Goal: Check status: Check status

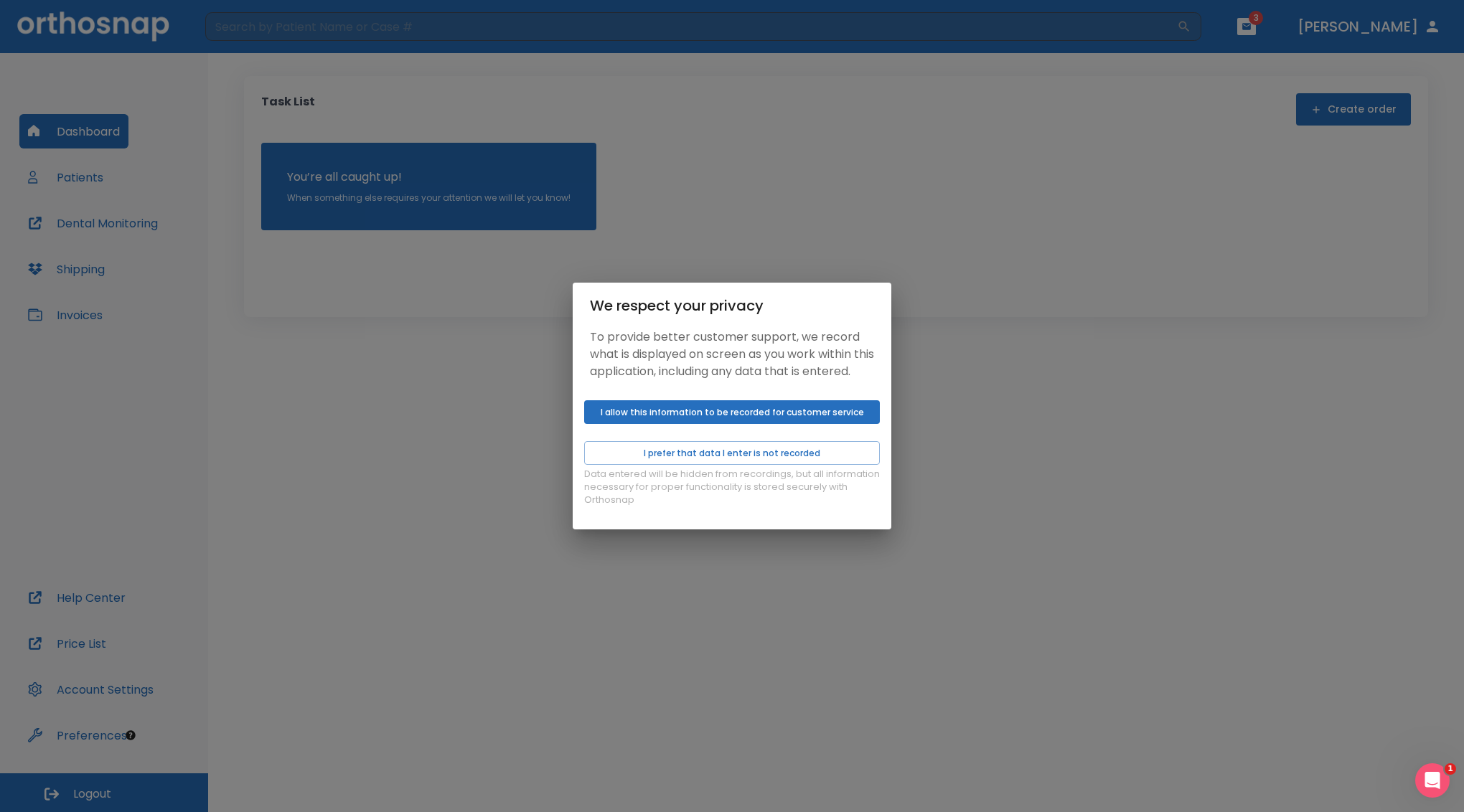
click at [725, 424] on button "I allow this information to be recorded for customer service" at bounding box center [731, 411] width 295 height 24
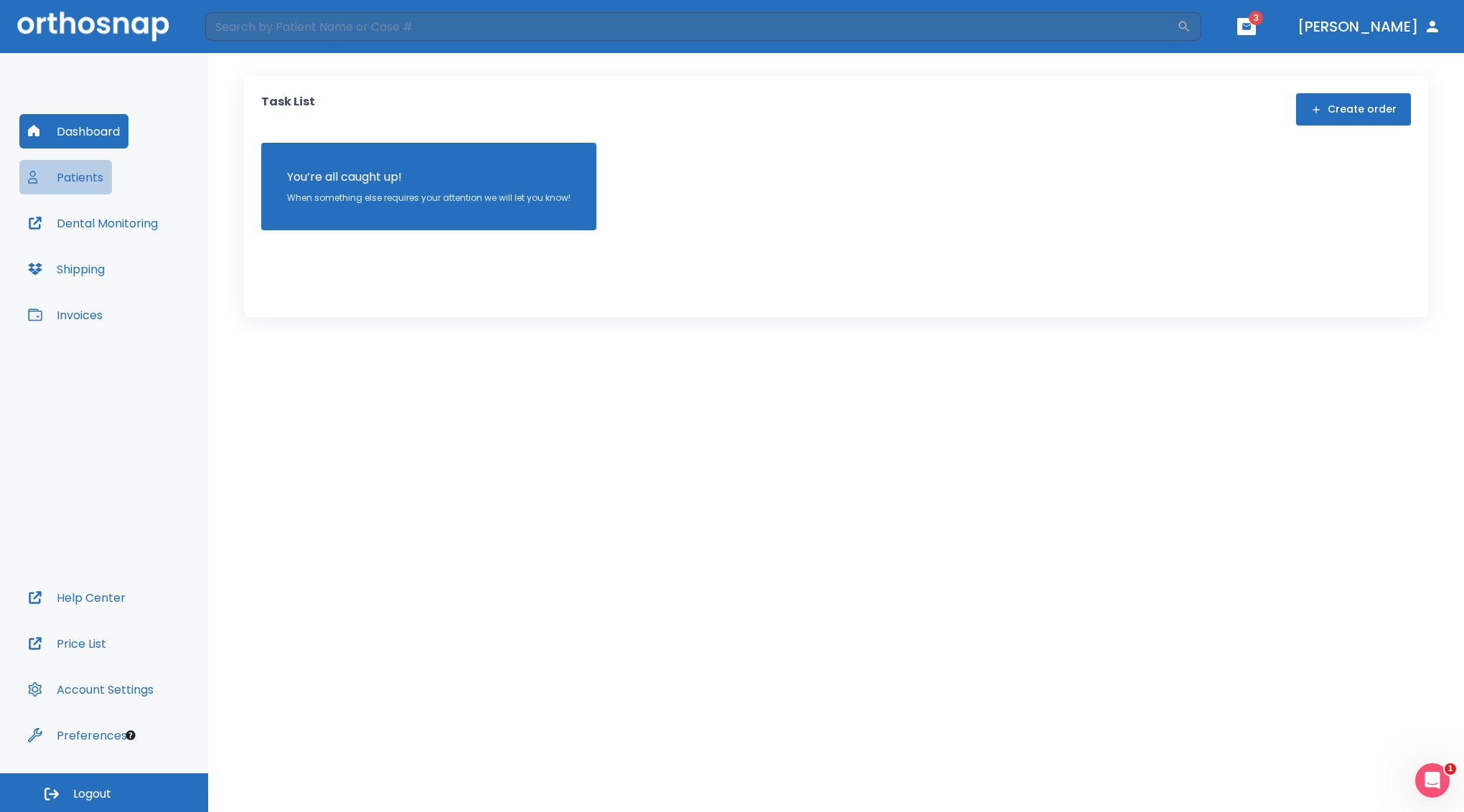
click at [50, 181] on button "Patients" at bounding box center [66, 177] width 92 height 35
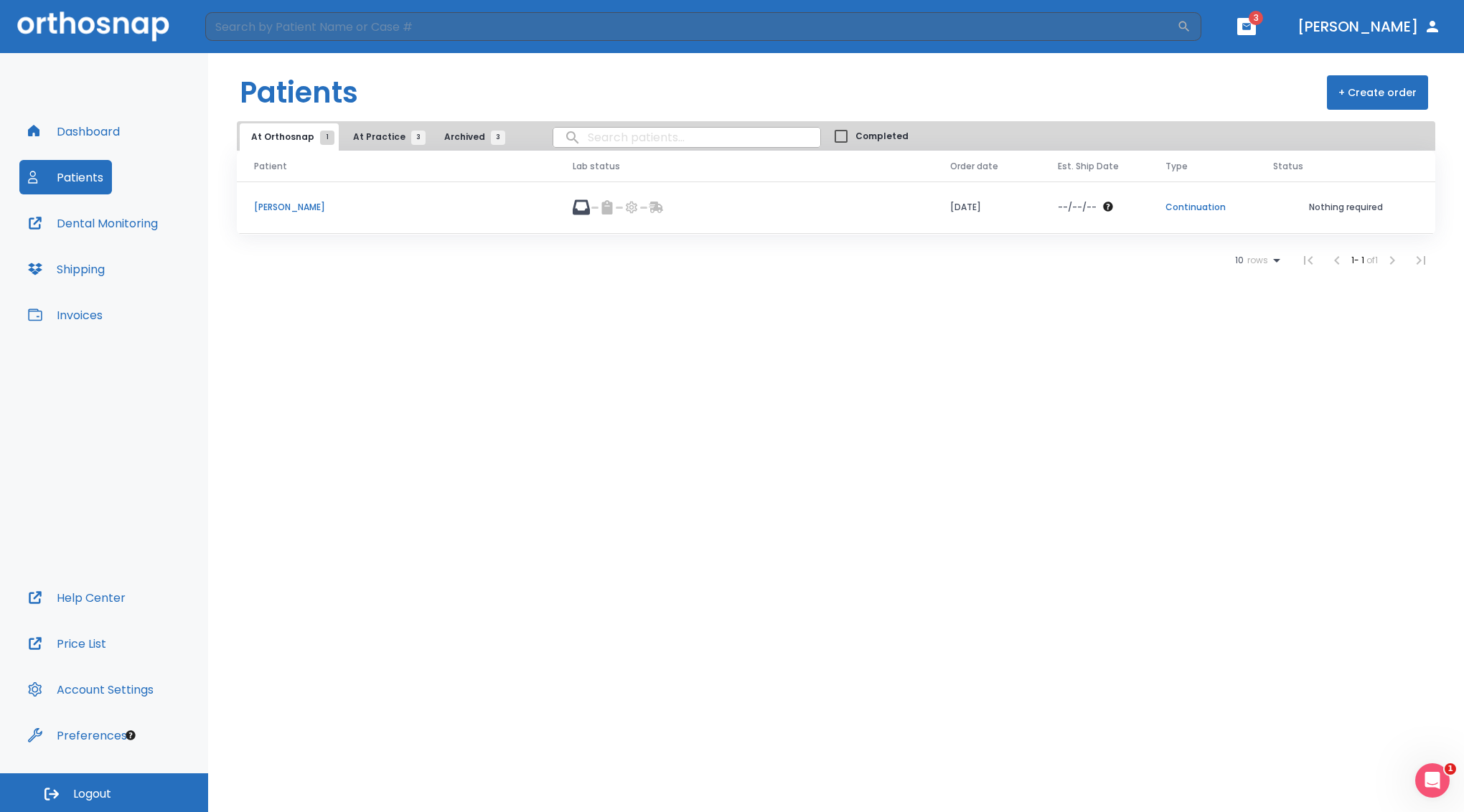
click at [279, 211] on p "[PERSON_NAME]" at bounding box center [395, 207] width 284 height 13
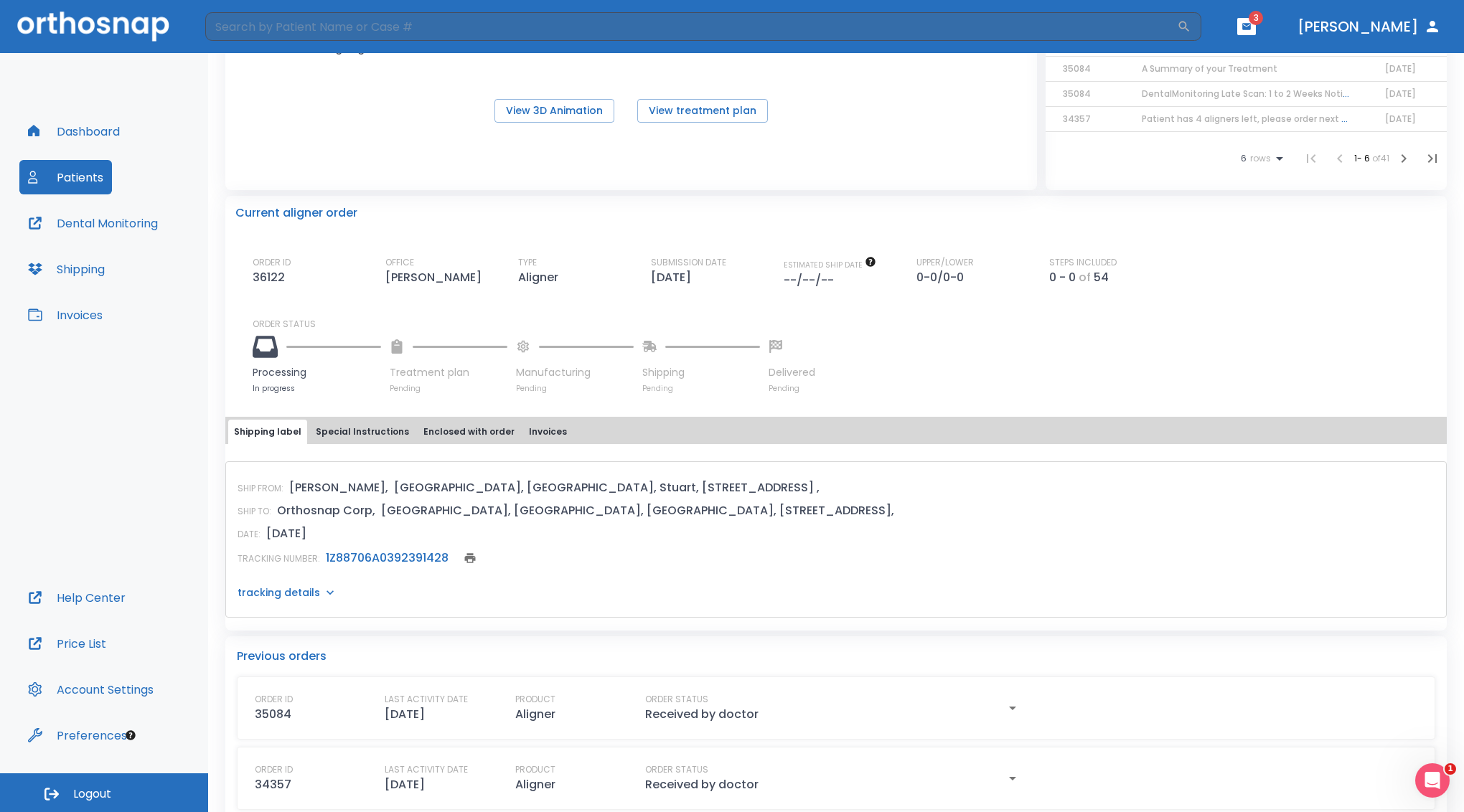
scroll to position [72, 0]
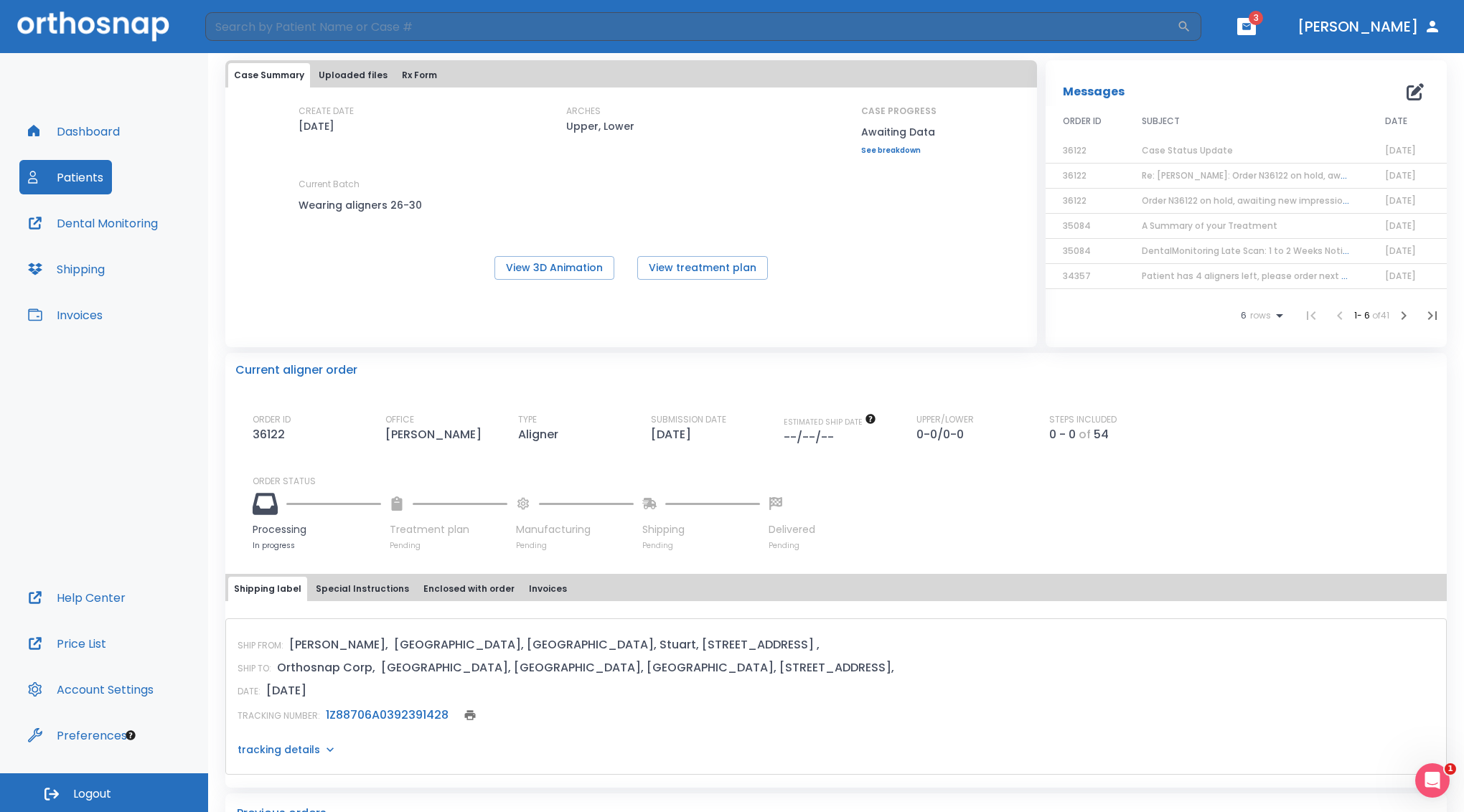
click at [901, 154] on link "See breakdown" at bounding box center [899, 150] width 75 height 8
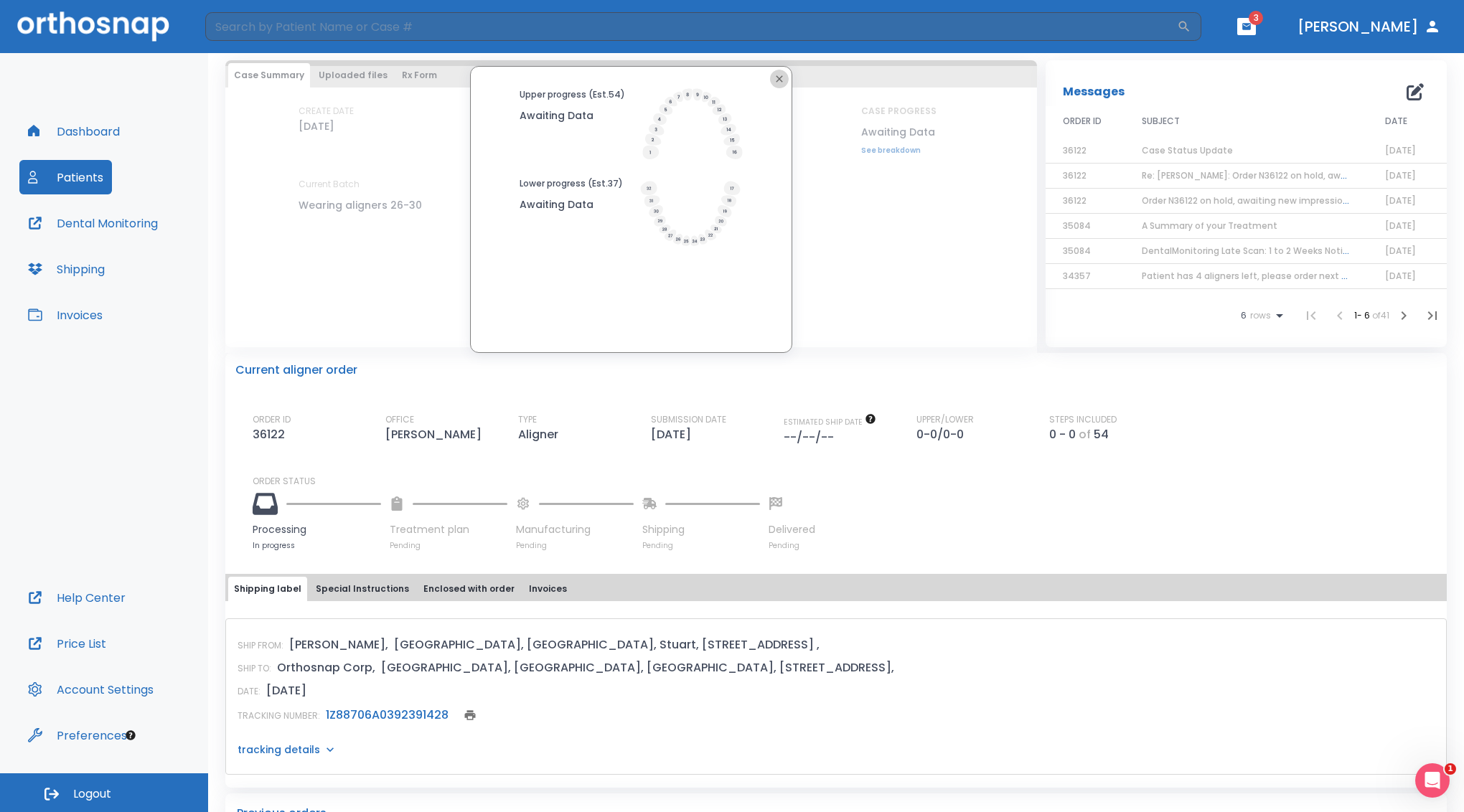
click at [774, 84] on icon "button" at bounding box center [779, 79] width 11 height 11
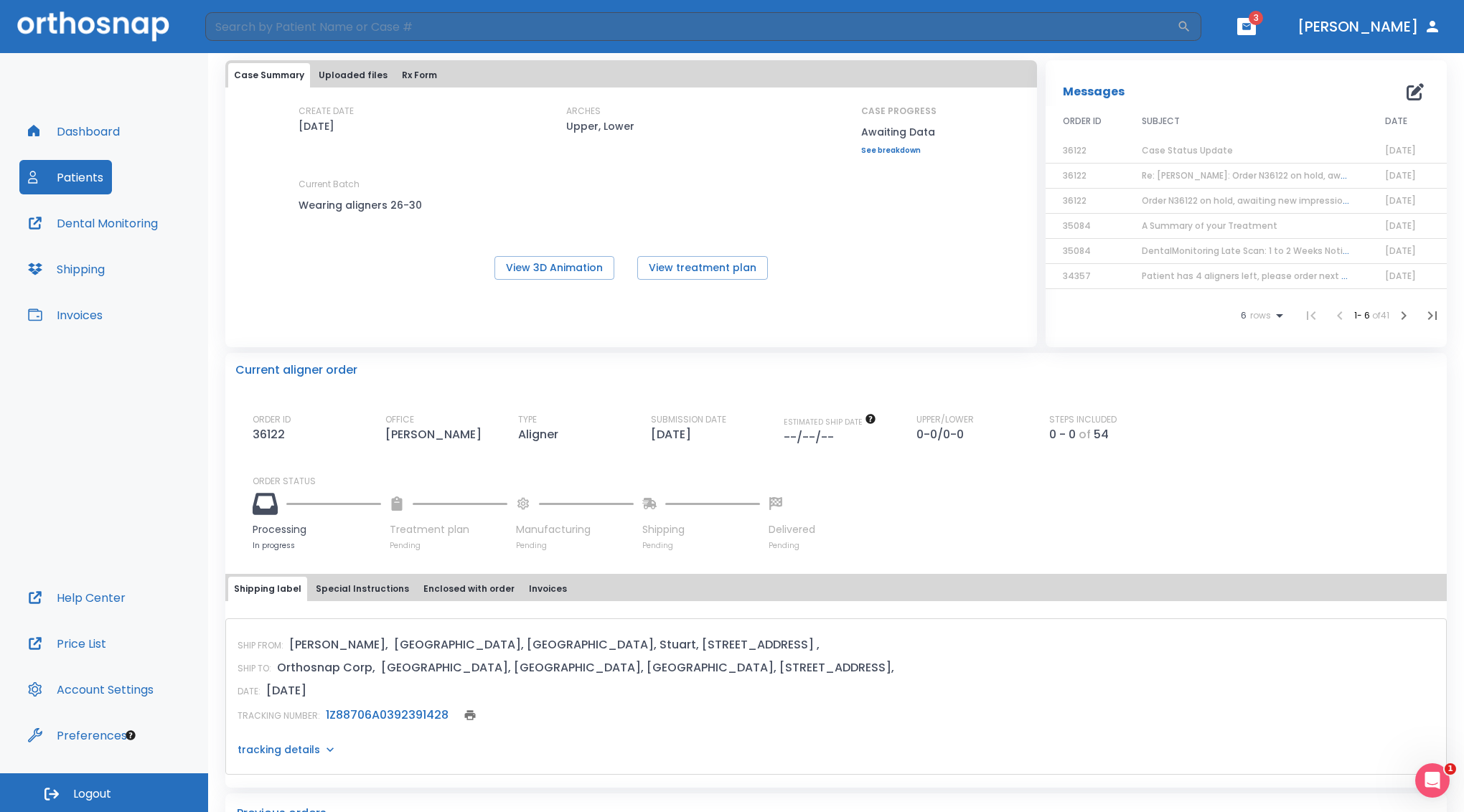
click at [1252, 181] on span "Re: [PERSON_NAME]: Order N36122 on hold, awaiting new impressions! | [12258:361…" at bounding box center [1326, 175] width 371 height 12
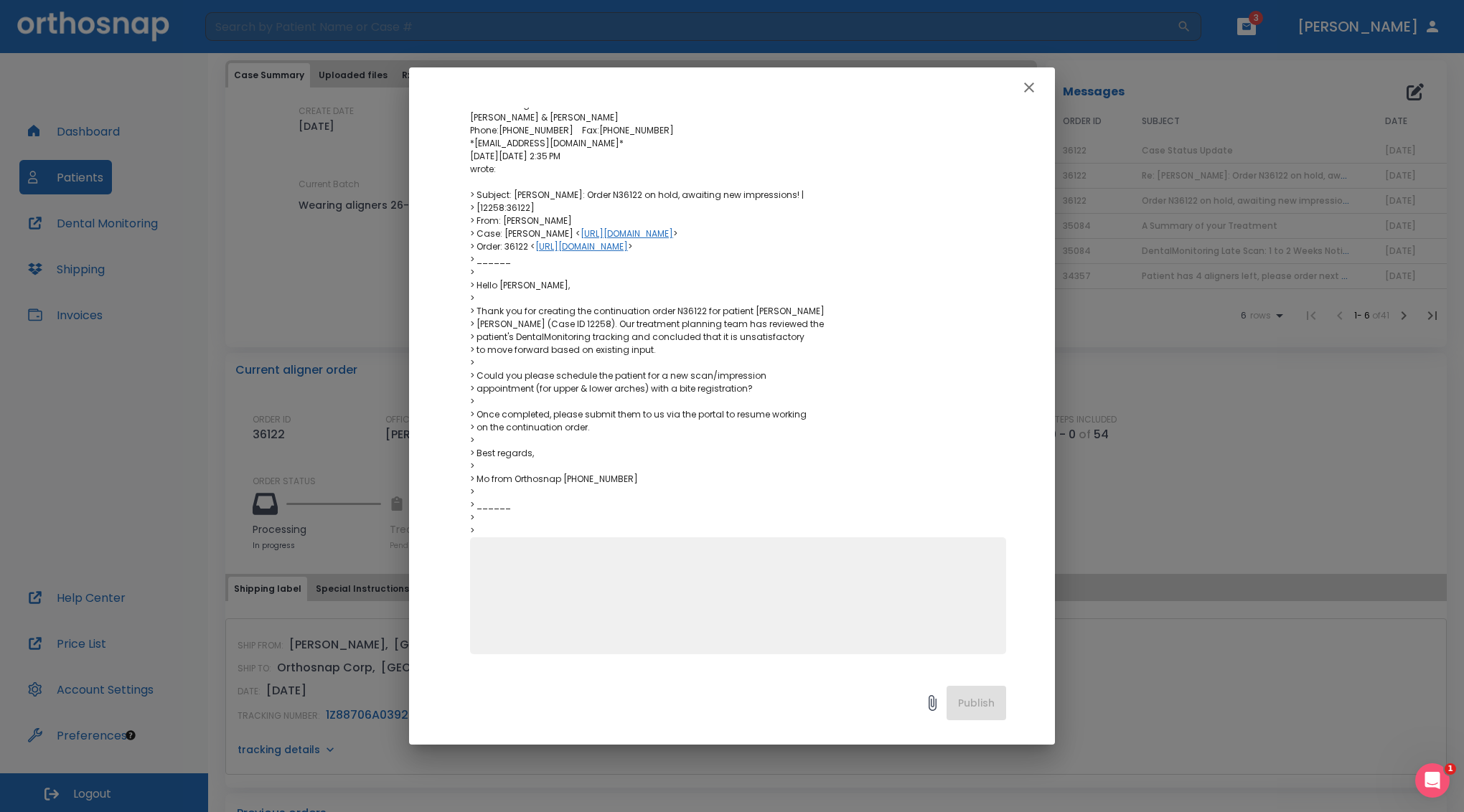
scroll to position [236, 0]
